Goal: Task Accomplishment & Management: Use online tool/utility

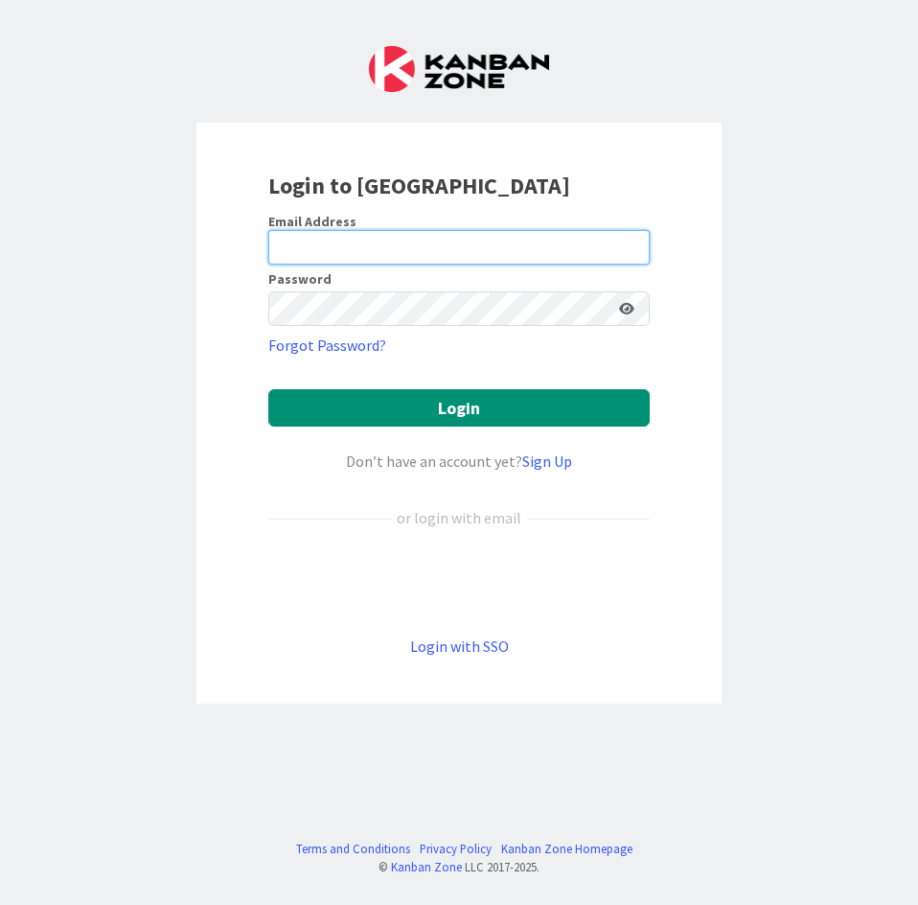
drag, startPoint x: 293, startPoint y: 222, endPoint x: 279, endPoint y: 243, distance: 25.5
paste input "[EMAIL_ADDRESS][DOMAIN_NAME]"
type input "[EMAIL_ADDRESS][DOMAIN_NAME]"
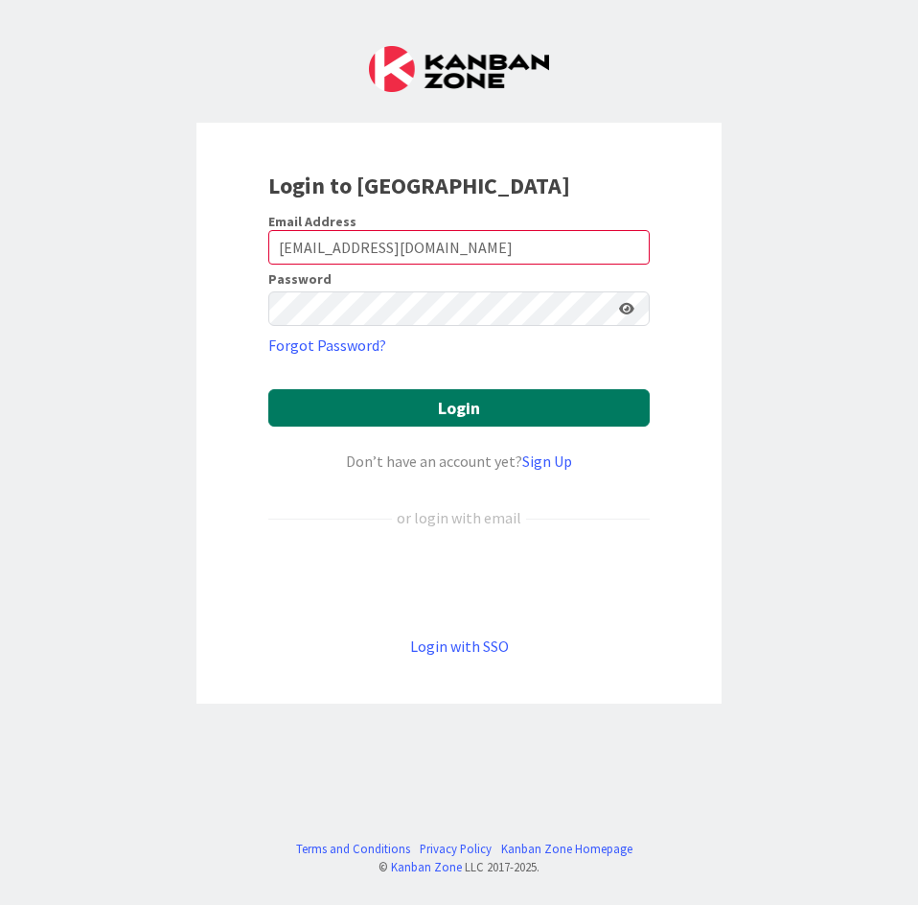
click at [347, 405] on button "Login" at bounding box center [458, 407] width 381 height 37
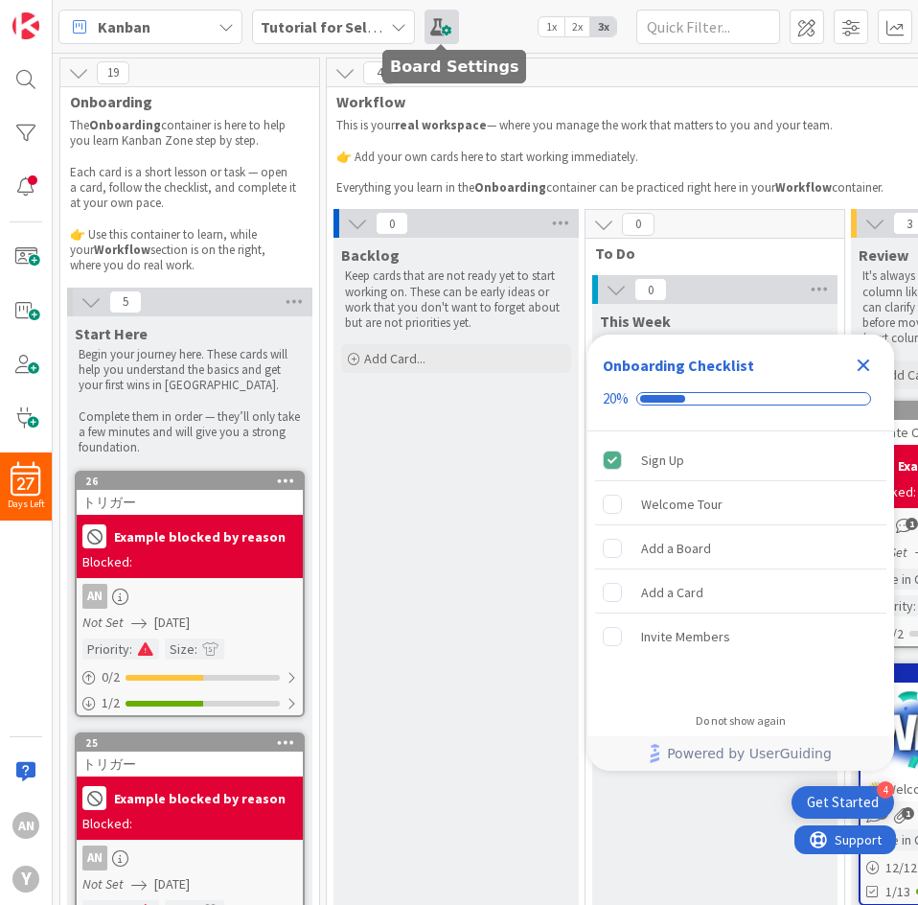
click at [440, 23] on span at bounding box center [442, 27] width 34 height 34
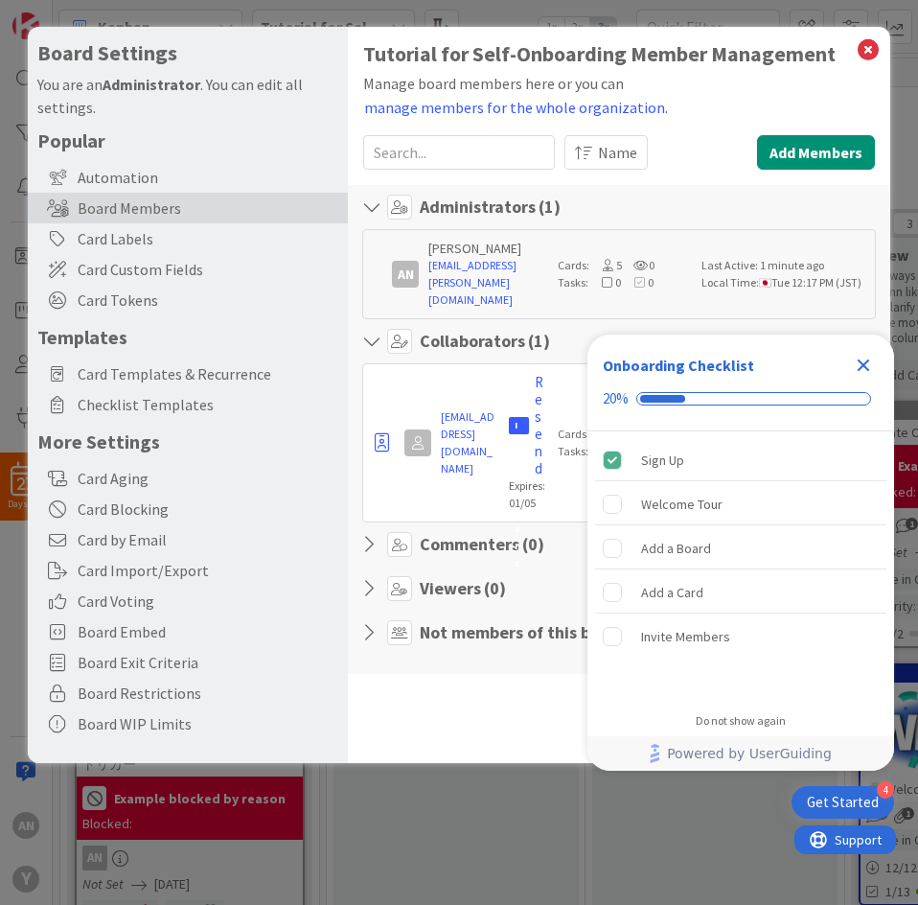
click at [390, 651] on div "Tutorial for Self-Onboarding Member Management Manage board members here or you…" at bounding box center [619, 395] width 542 height 736
click at [71, 146] on h5 "Popular" at bounding box center [187, 140] width 301 height 24
click at [126, 248] on div "Card Labels" at bounding box center [188, 238] width 320 height 31
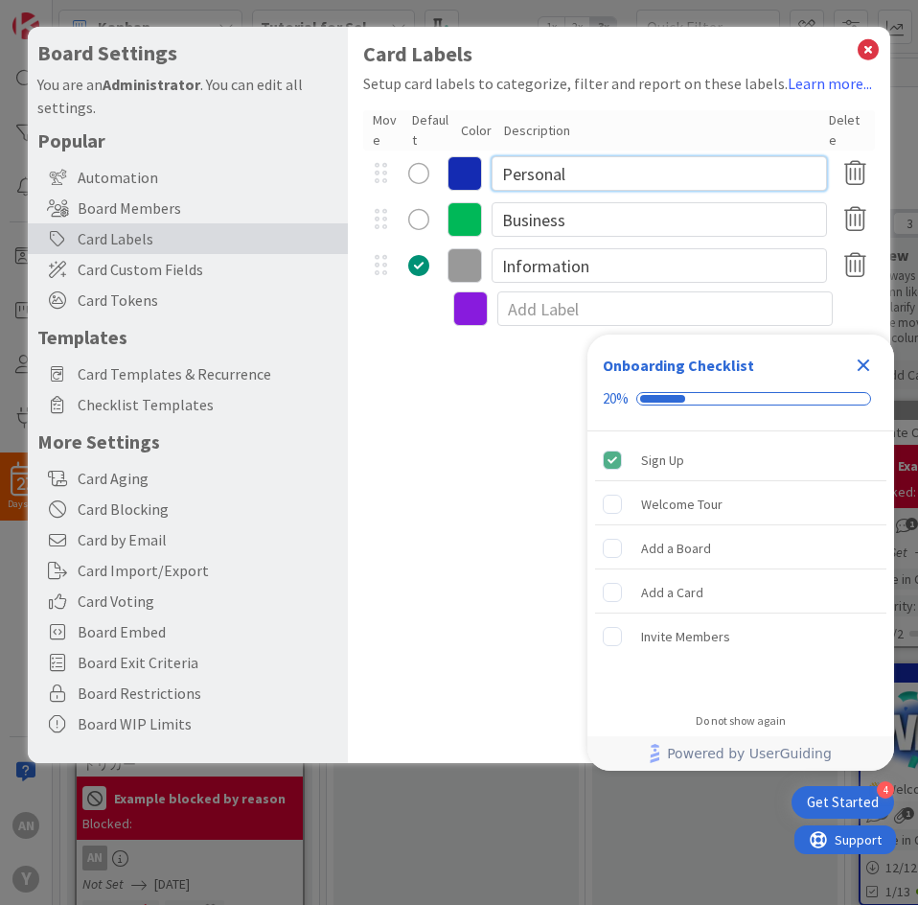
click at [531, 170] on input "Personal" at bounding box center [659, 173] width 335 height 34
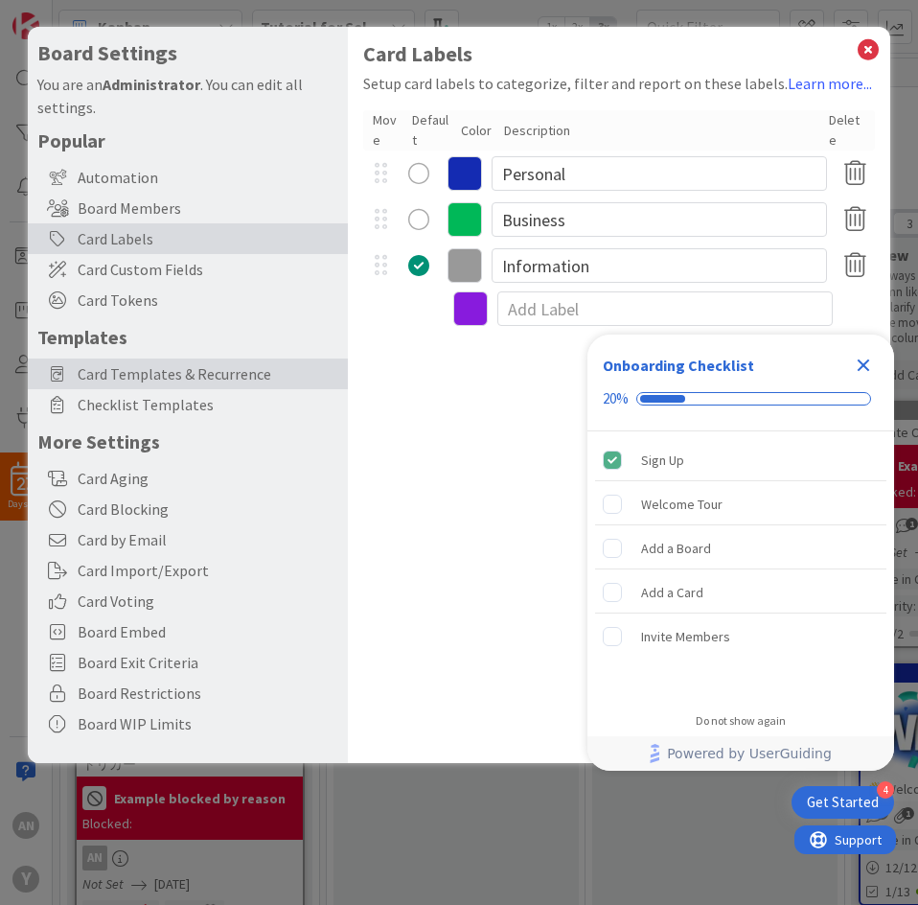
click at [262, 378] on span "Card Templates & Recurrence" at bounding box center [208, 373] width 261 height 23
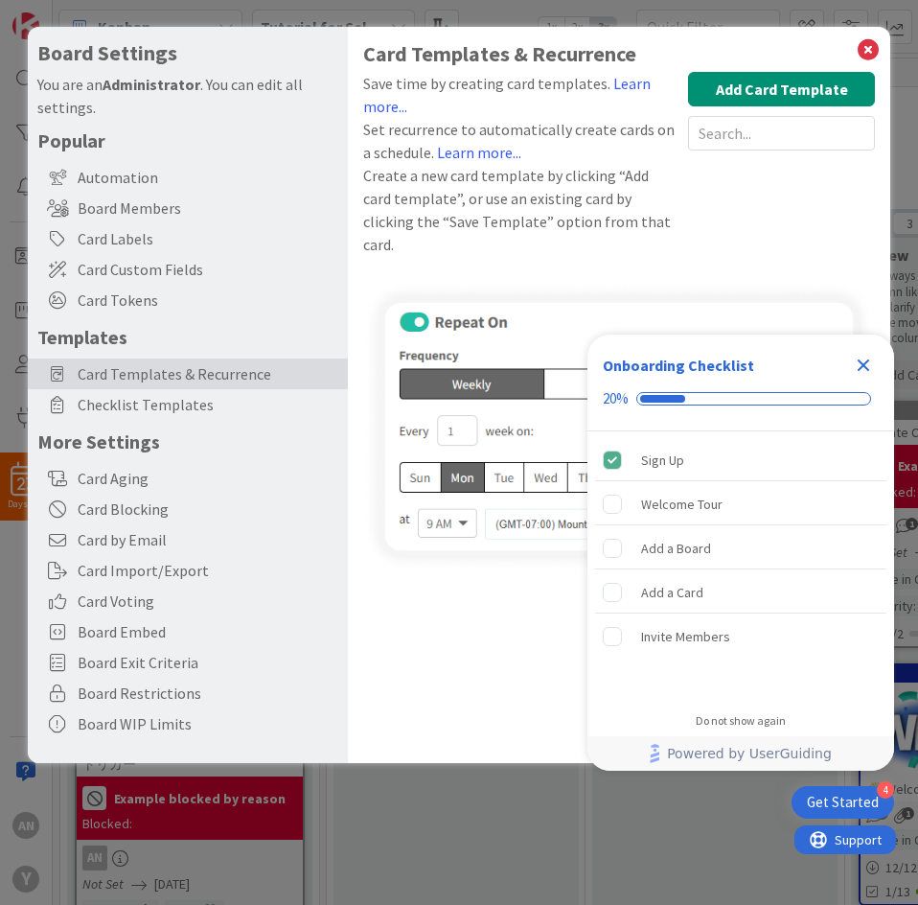
click at [608, 233] on div "Save time by creating card templates. Learn more... Set recurrence to automatic…" at bounding box center [619, 169] width 512 height 194
click at [873, 364] on icon "Close Checklist" at bounding box center [863, 365] width 23 height 23
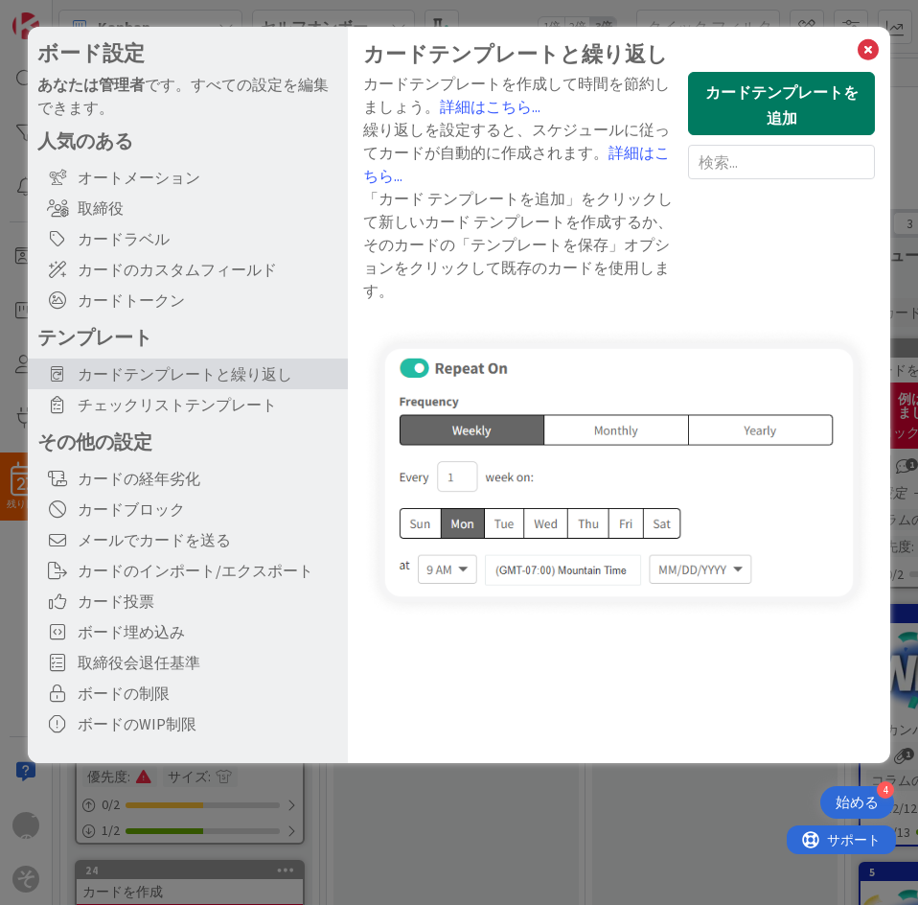
click at [809, 117] on button "カードテンプレートを追加" at bounding box center [781, 103] width 187 height 63
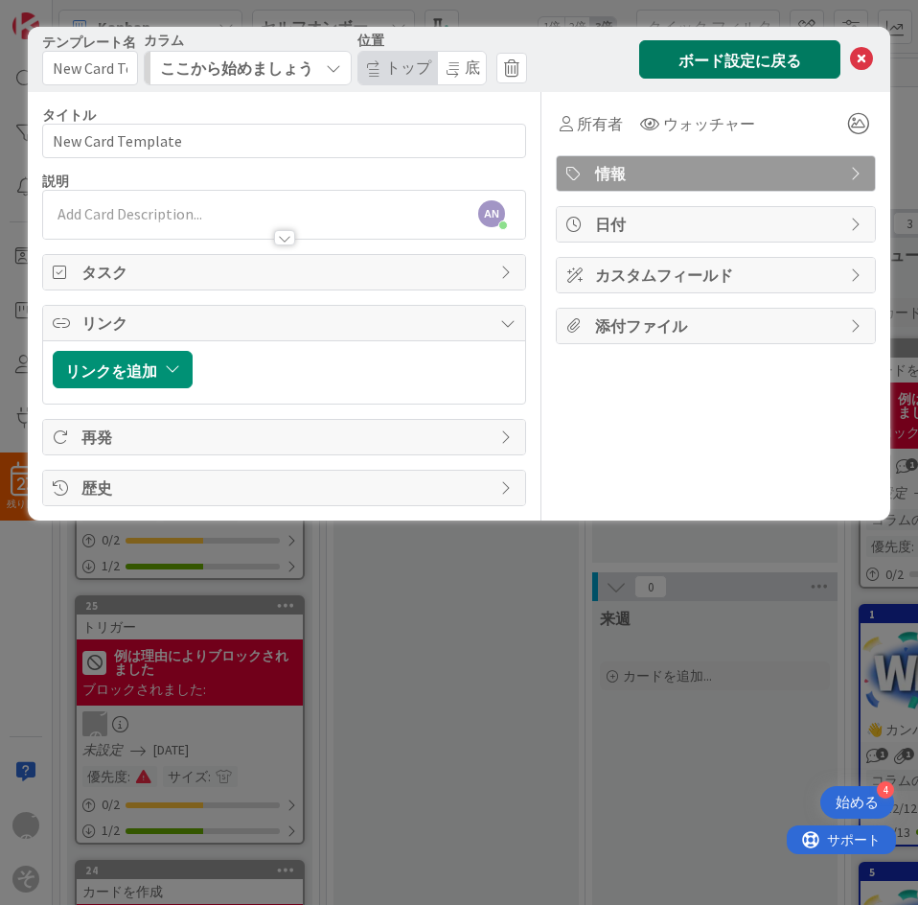
click at [736, 46] on button "ボード設定に戻る" at bounding box center [739, 58] width 201 height 37
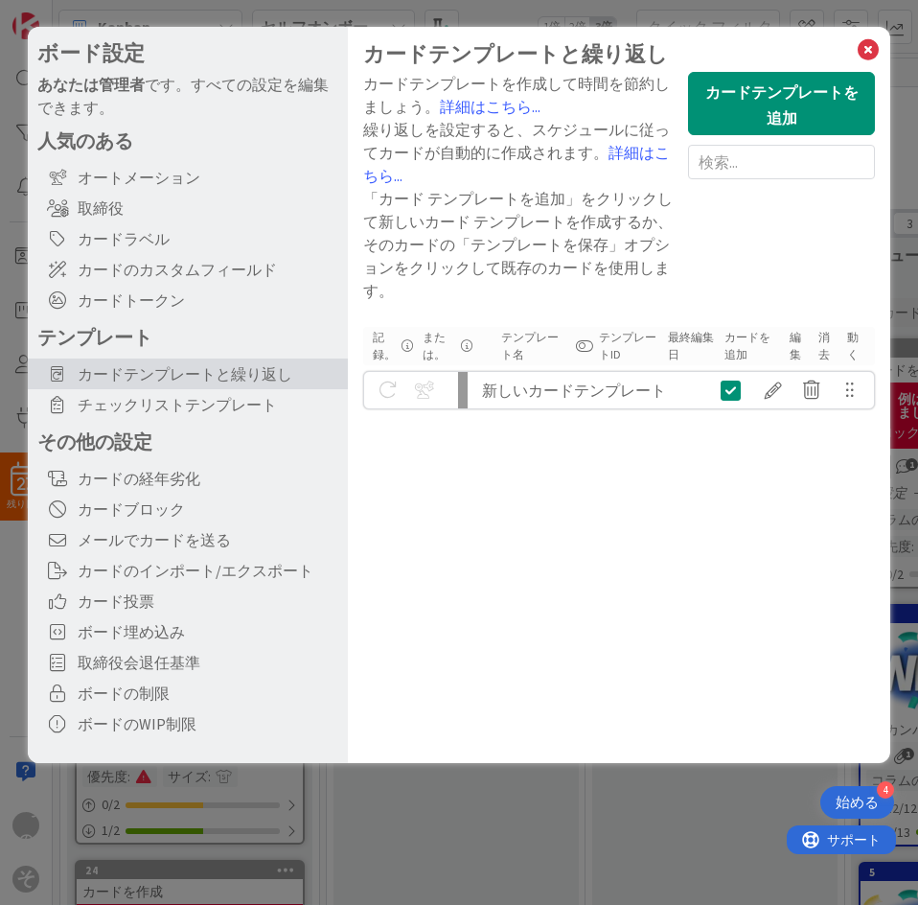
click at [423, 394] on div at bounding box center [431, 390] width 38 height 33
click at [567, 382] on font "新しいカードテンプレート" at bounding box center [574, 389] width 184 height 19
click at [599, 344] on font "テンプレートID" at bounding box center [629, 346] width 60 height 34
click at [610, 349] on font "テンプレートID" at bounding box center [627, 346] width 57 height 32
click at [586, 346] on button at bounding box center [584, 345] width 17 height 13
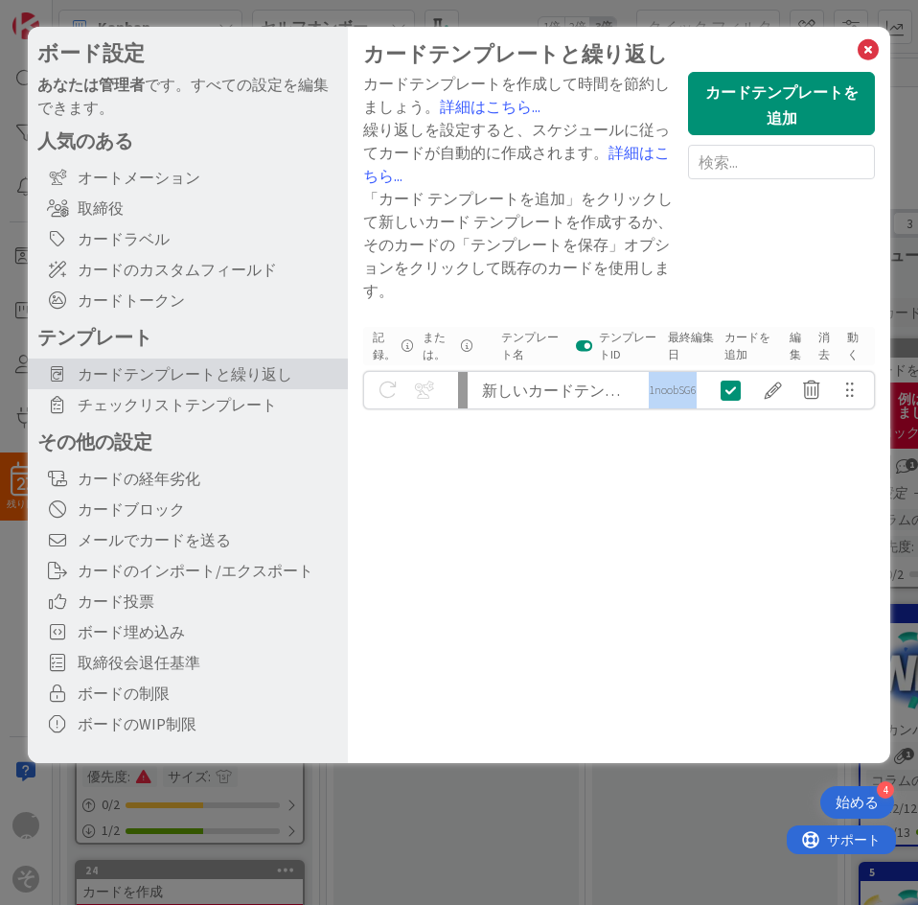
drag, startPoint x: 651, startPoint y: 388, endPoint x: 701, endPoint y: 395, distance: 50.3
click at [701, 395] on div "1noobSG6" at bounding box center [672, 390] width 67 height 36
copy font "1noobSG6"
click at [233, 266] on font "カードのカスタムフィールド" at bounding box center [177, 269] width 199 height 19
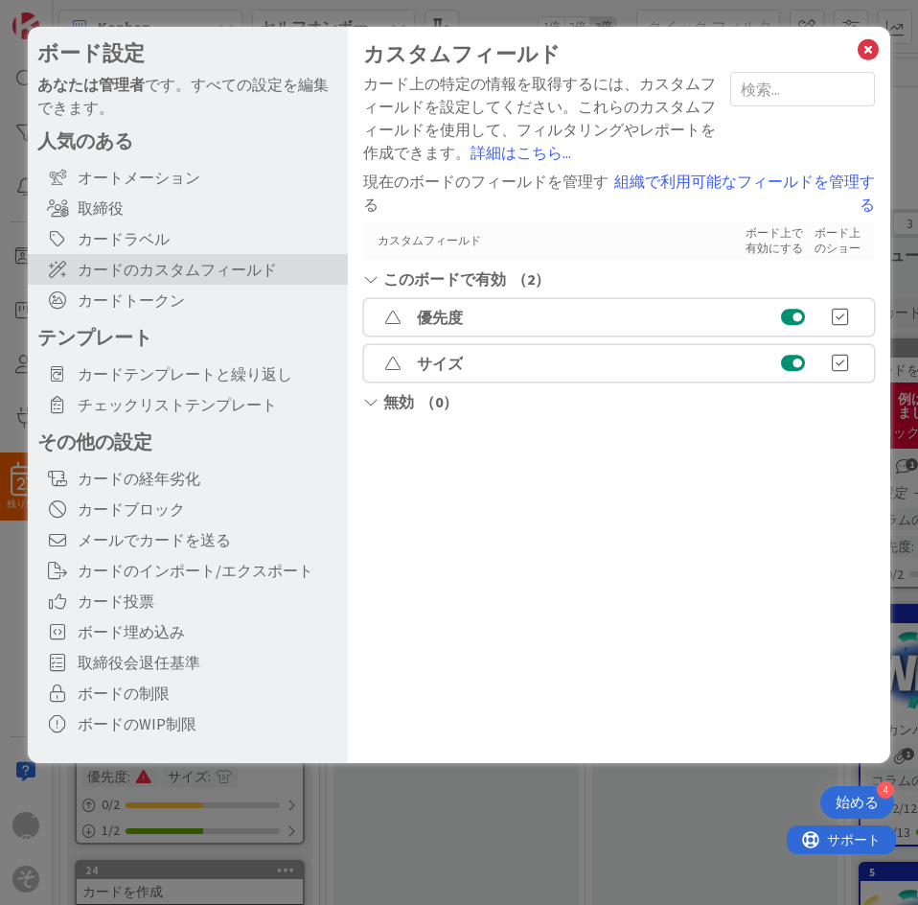
click at [770, 241] on font "ボード上で有効にする" at bounding box center [774, 240] width 57 height 30
click at [440, 321] on font "優先度" at bounding box center [440, 317] width 46 height 19
